Goal: Task Accomplishment & Management: Manage account settings

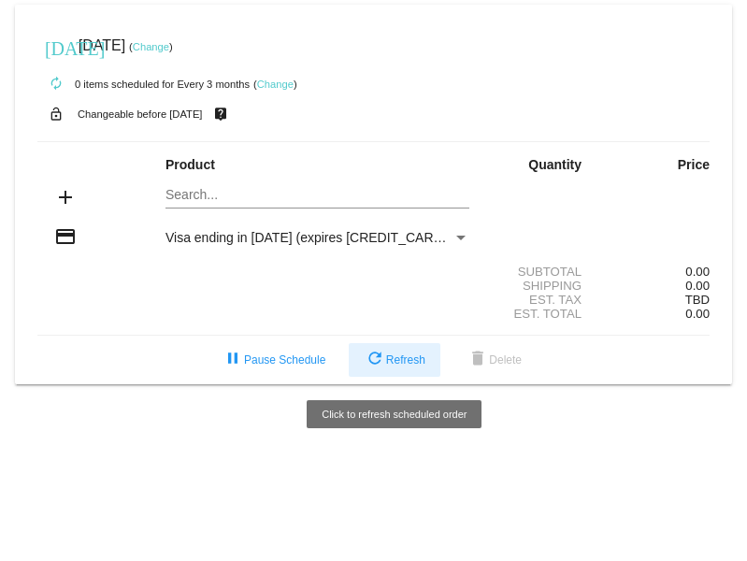
click at [392, 357] on span "refresh Refresh" at bounding box center [395, 359] width 62 height 13
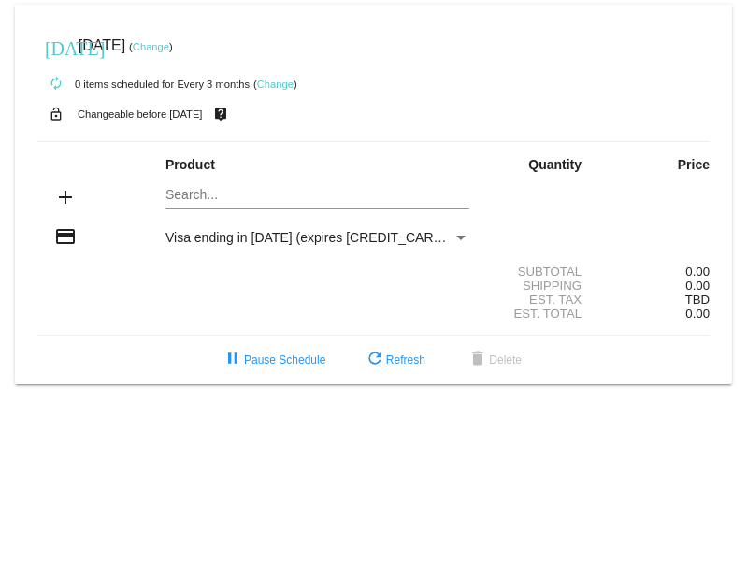
click at [169, 49] on link "Change" at bounding box center [151, 46] width 36 height 11
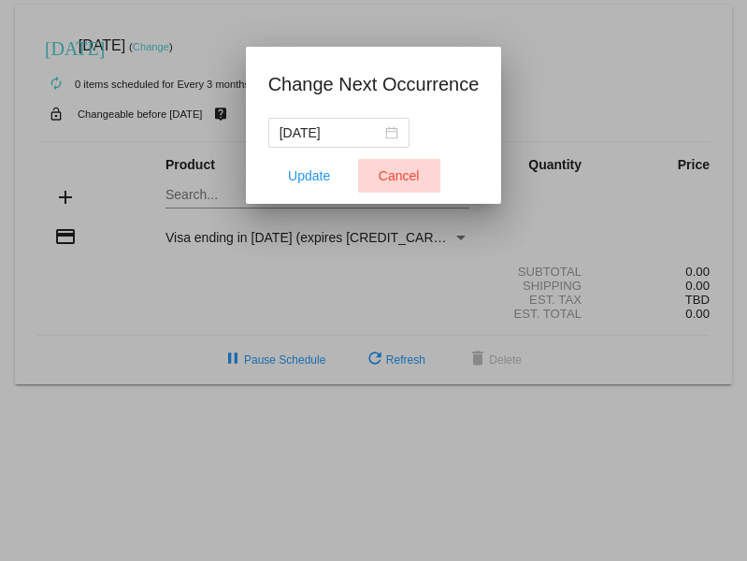
click at [403, 172] on span "Cancel" at bounding box center [398, 175] width 41 height 15
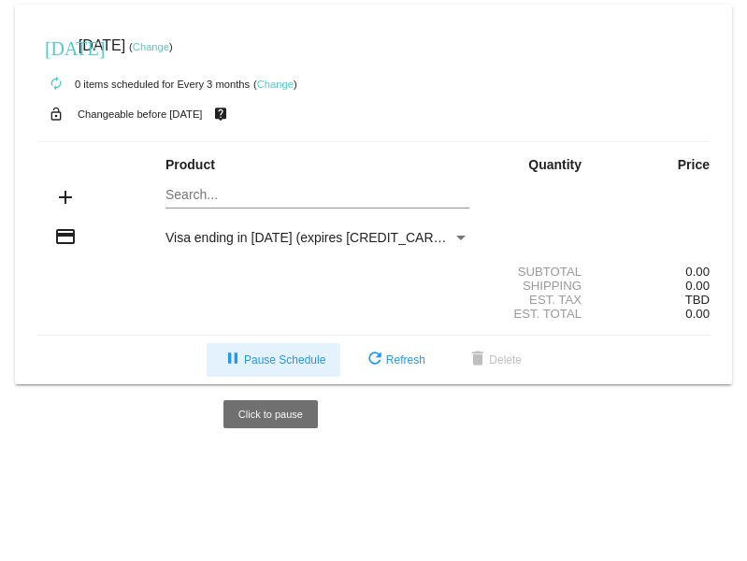
click at [275, 353] on span "pause Pause Schedule" at bounding box center [273, 359] width 104 height 13
